Goal: Information Seeking & Learning: Find specific fact

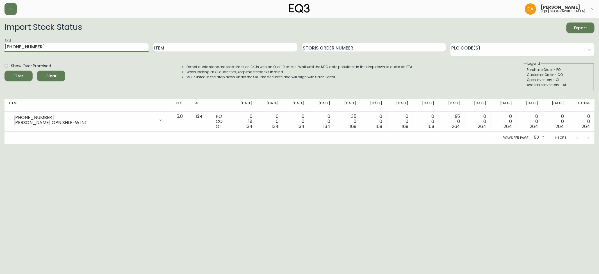
drag, startPoint x: 92, startPoint y: 45, endPoint x: 0, endPoint y: 37, distance: 92.5
click at [0, 37] on main "Import Stock Status Export SKU [PHONE_NUMBER] Item Storis Order Number PLC Code…" at bounding box center [299, 81] width 599 height 126
type input "ARC"
click at [4, 71] on button "Filter" at bounding box center [18, 76] width 28 height 11
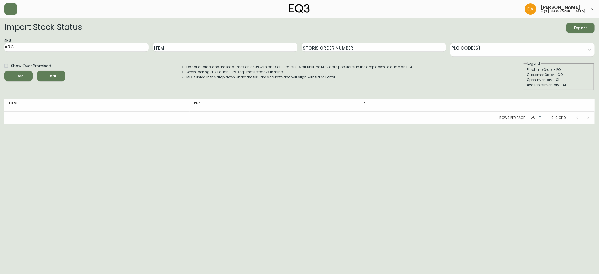
click at [18, 81] on div "Show Over Promised Filter Clear" at bounding box center [34, 75] width 61 height 29
click at [18, 79] on div "Filter" at bounding box center [19, 75] width 10 height 7
click at [173, 48] on input "Item" at bounding box center [225, 47] width 144 height 9
type input "S"
type input "ARC"
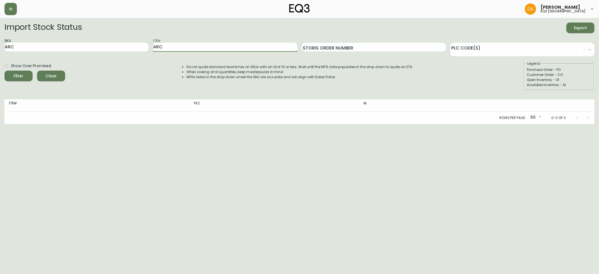
click at [4, 71] on button "Filter" at bounding box center [18, 76] width 28 height 11
drag, startPoint x: 78, startPoint y: 50, endPoint x: 0, endPoint y: 47, distance: 77.9
click at [0, 47] on main "Import Stock Status Export SKU ARC Item ARC Storis Order Number PLC Code(s) Sho…" at bounding box center [299, 71] width 599 height 106
click at [22, 79] on div "Filter" at bounding box center [19, 75] width 10 height 7
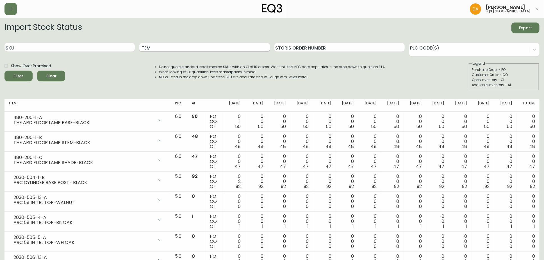
click at [177, 46] on input "Item" at bounding box center [204, 47] width 130 height 9
type input "[PERSON_NAME]"
click at [4, 71] on button "Filter" at bounding box center [18, 76] width 28 height 11
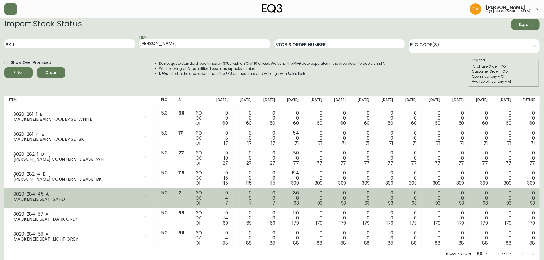
scroll to position [4, 0]
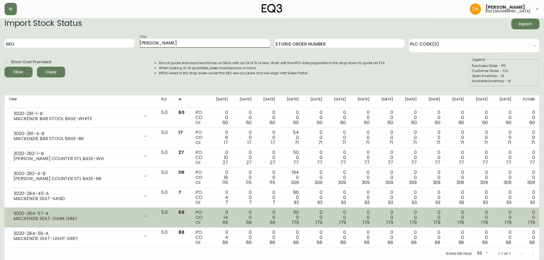
click at [152, 216] on div "3020-284-57-A MACKENZIE SEAT-DARK GREY" at bounding box center [80, 216] width 143 height 12
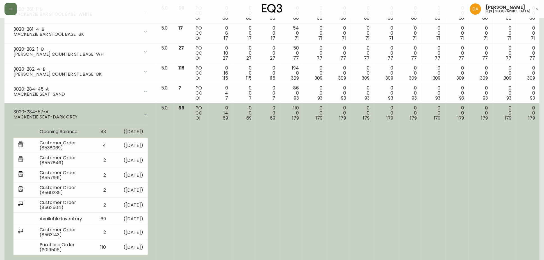
scroll to position [144, 0]
